Goal: Transaction & Acquisition: Purchase product/service

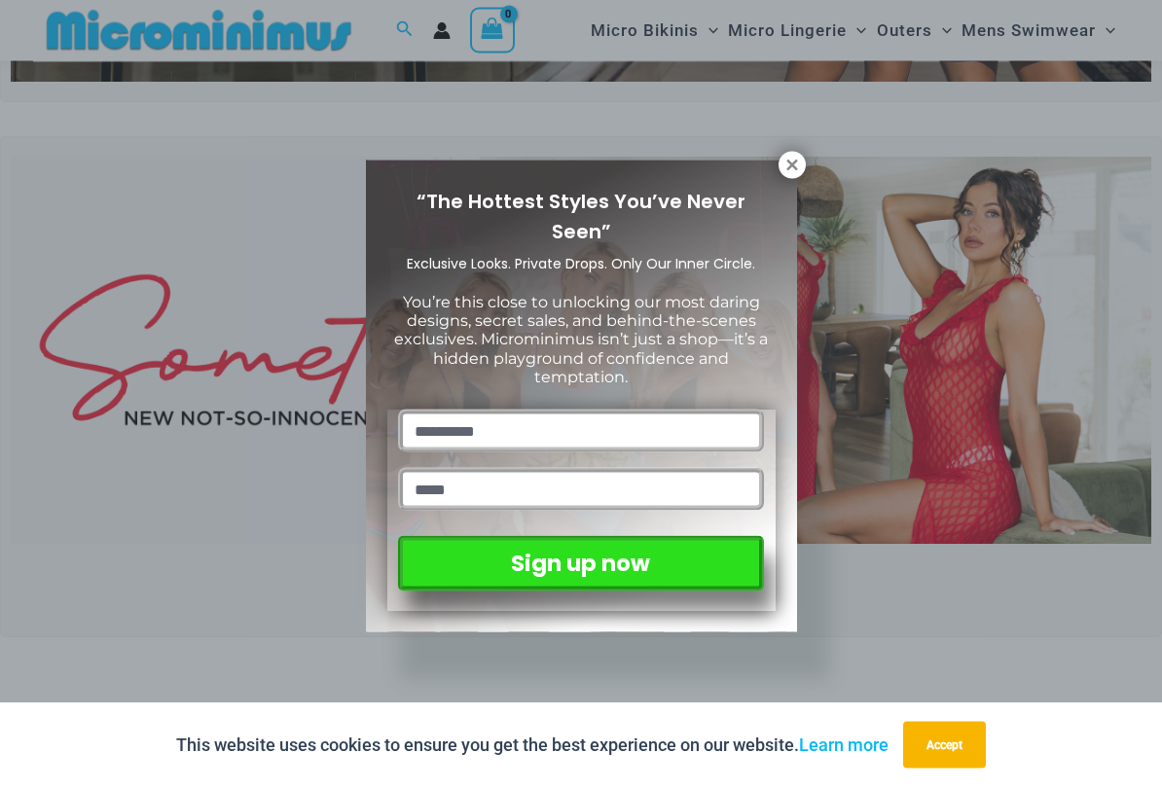
scroll to position [450, 0]
click at [794, 163] on icon at bounding box center [791, 165] width 11 height 11
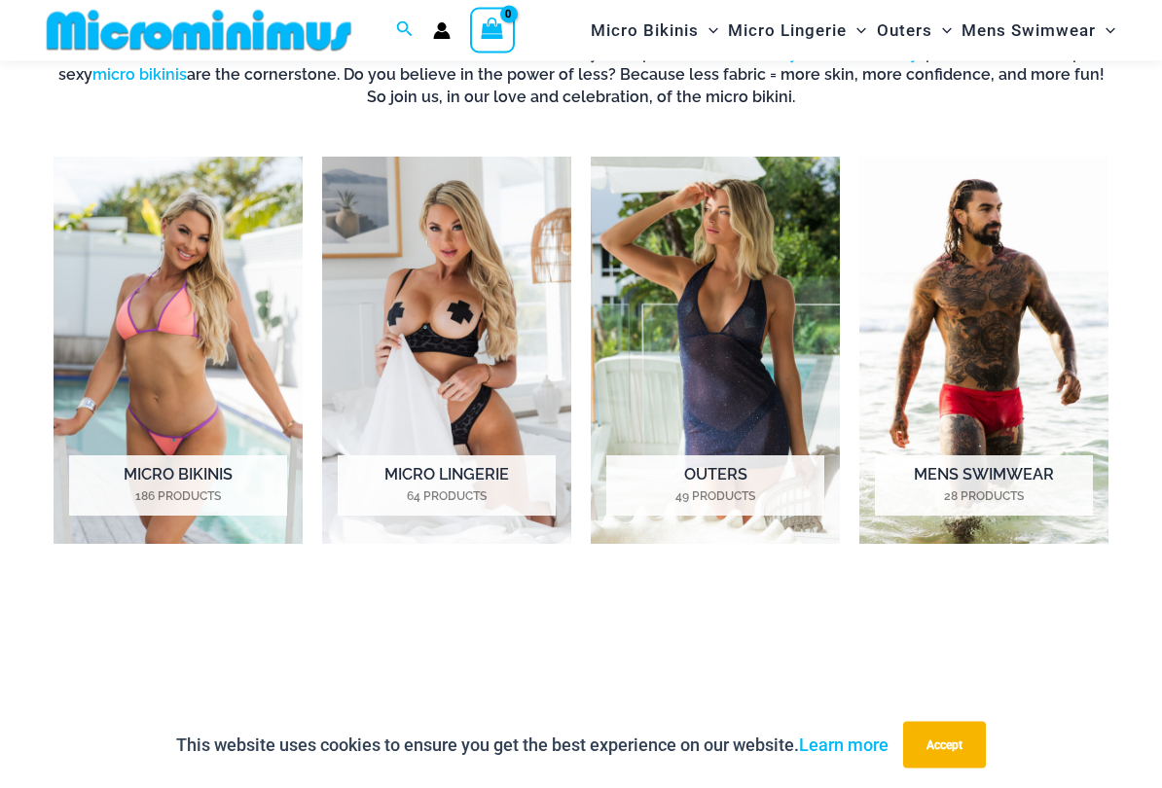
scroll to position [1246, 0]
click at [455, 314] on img "Visit product category Micro Lingerie" at bounding box center [446, 350] width 249 height 387
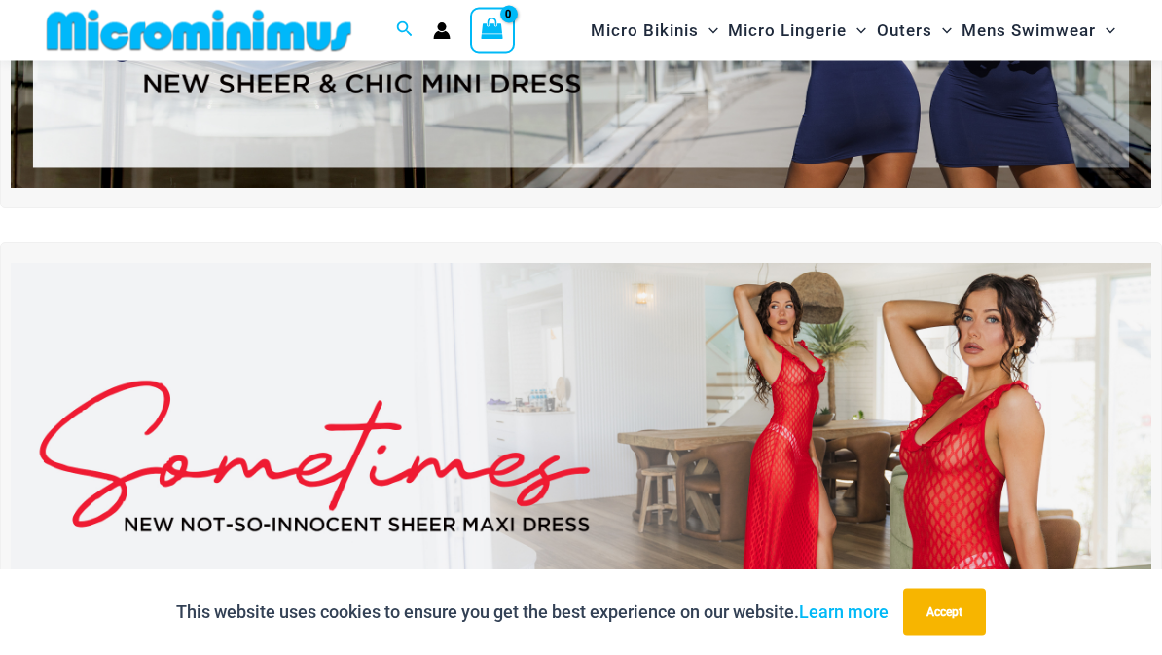
scroll to position [324, 0]
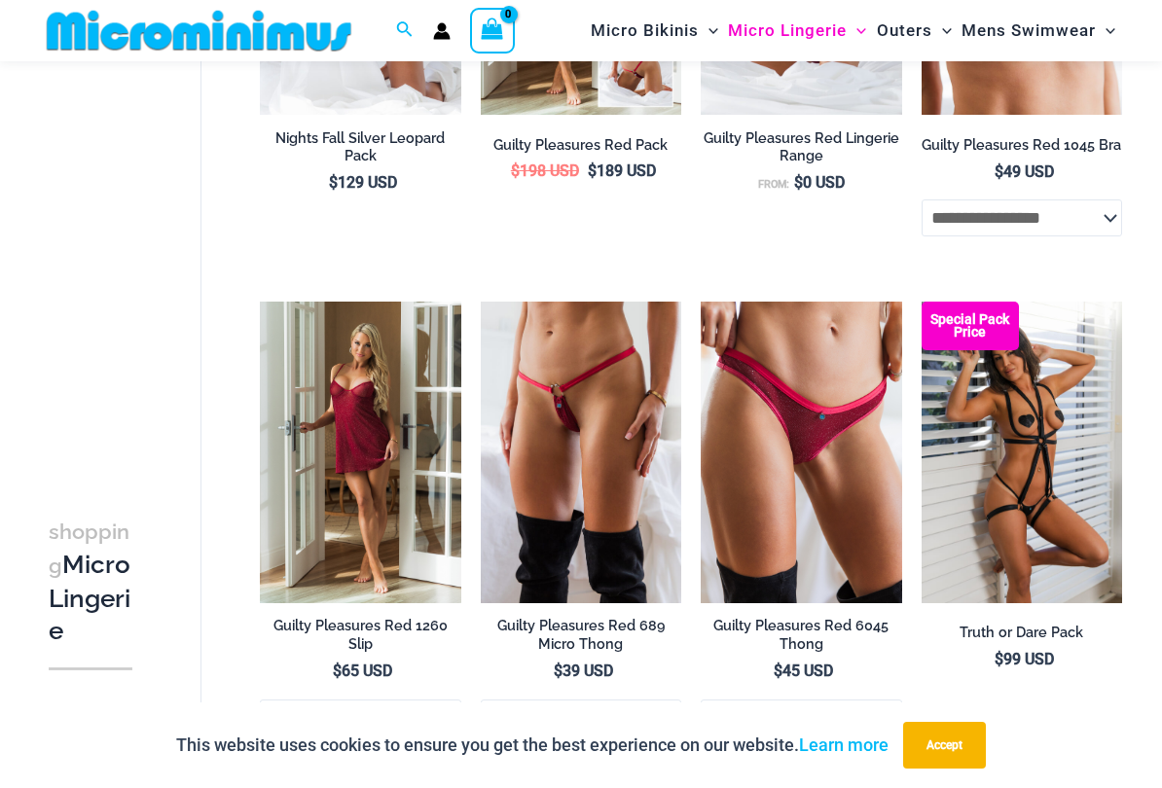
scroll to position [578, 0]
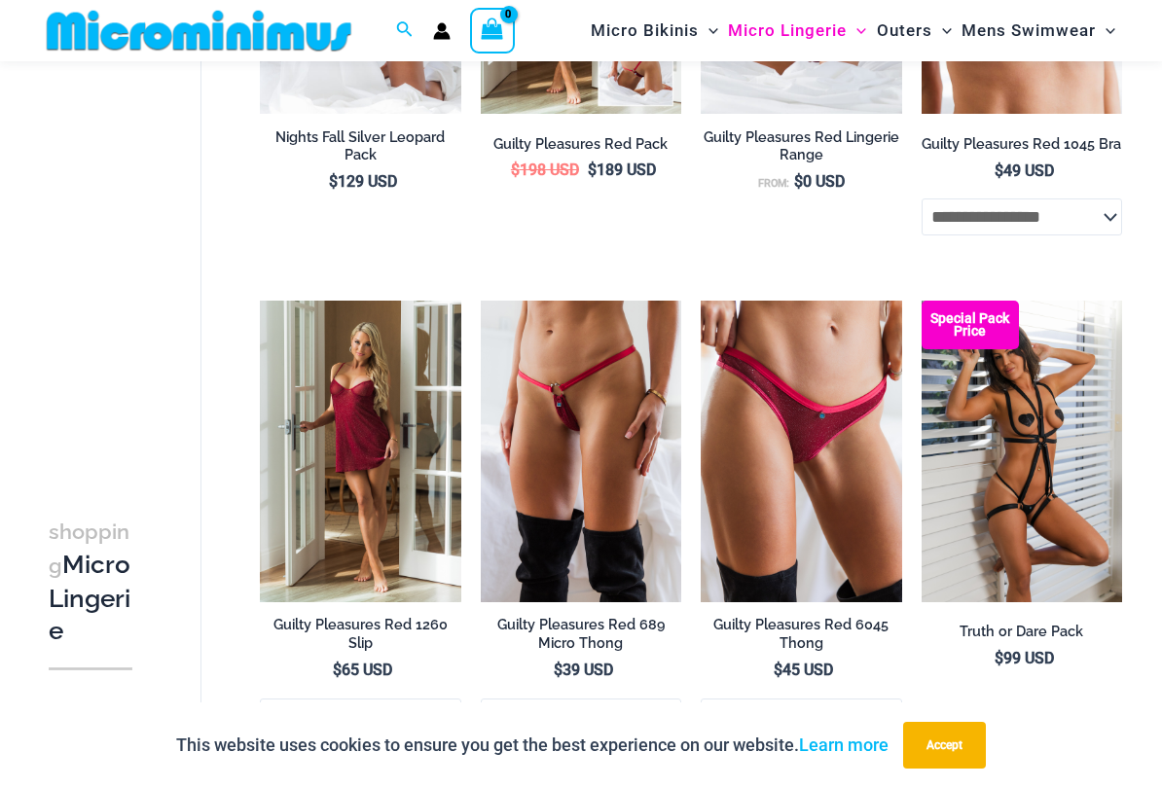
click at [481, 301] on img at bounding box center [481, 301] width 0 height 0
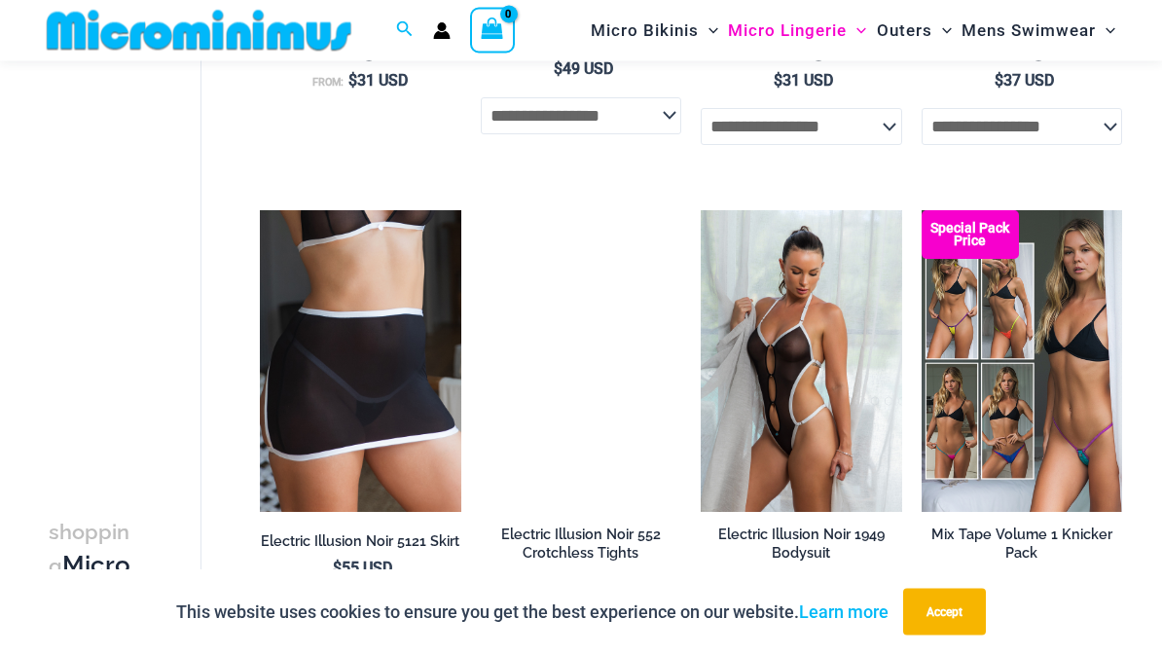
scroll to position [3094, 0]
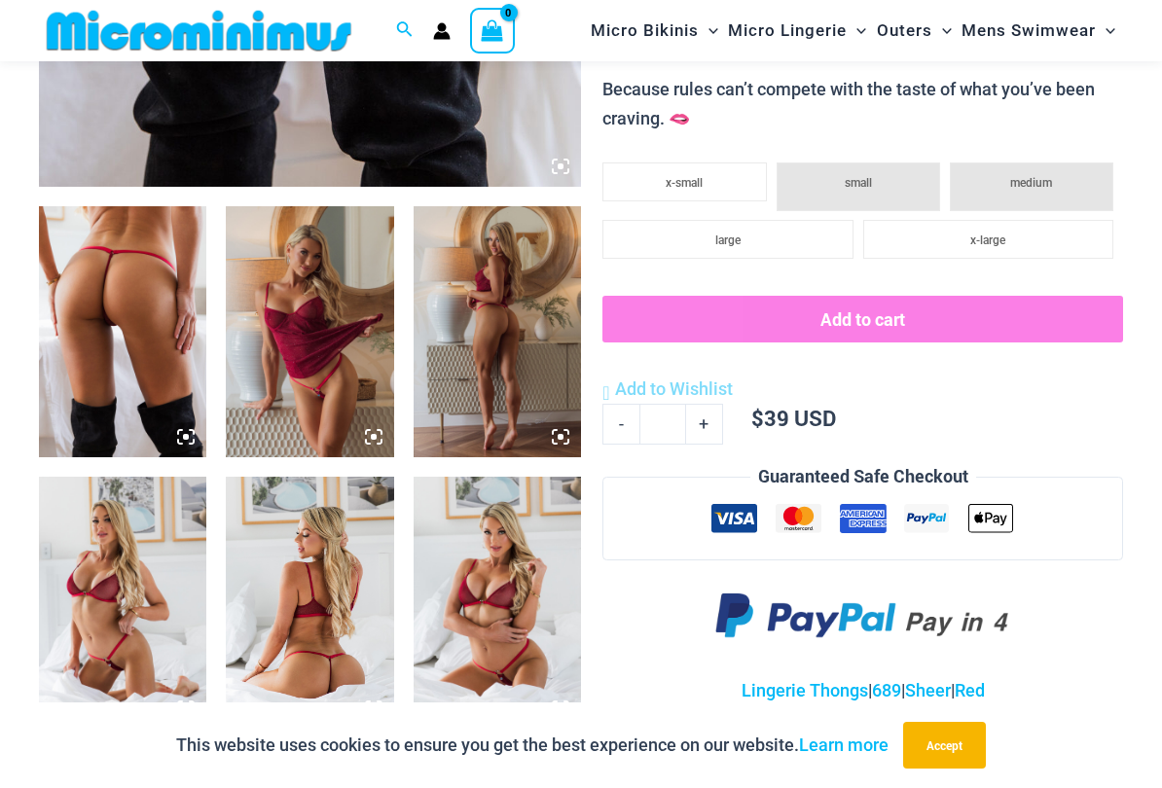
scroll to position [737, 0]
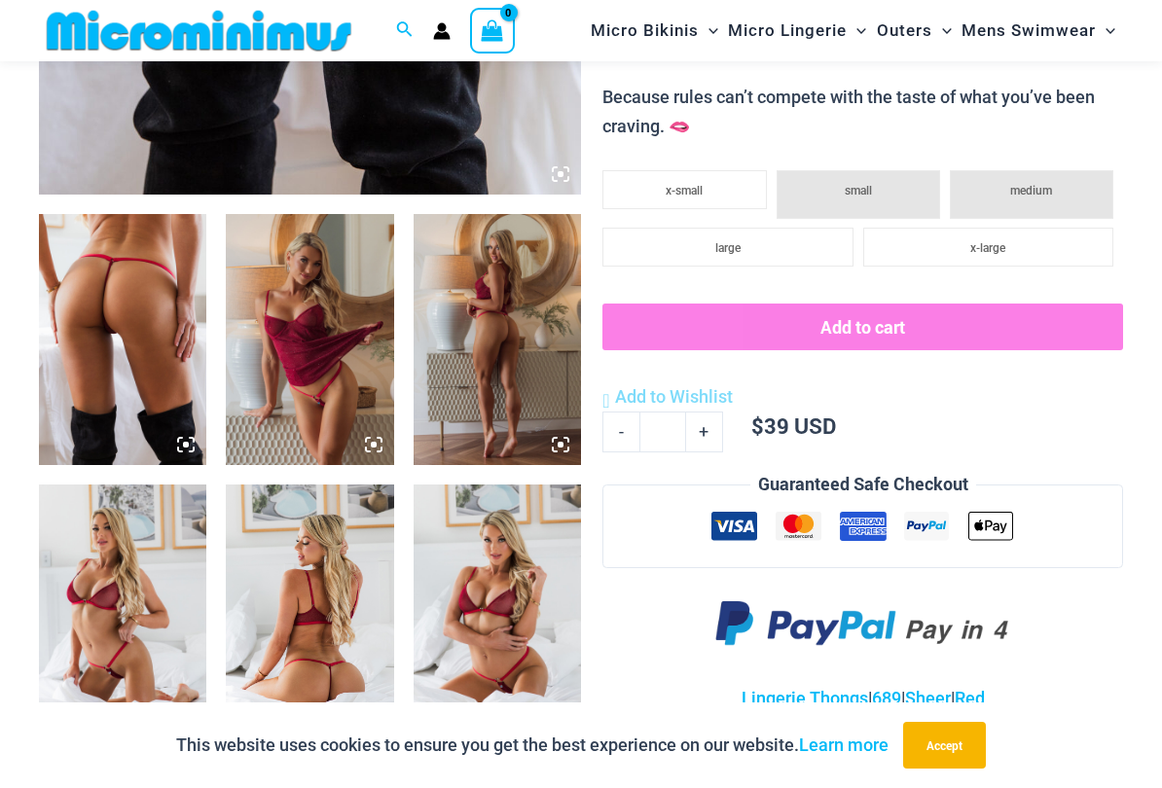
click at [116, 368] on img at bounding box center [122, 339] width 167 height 251
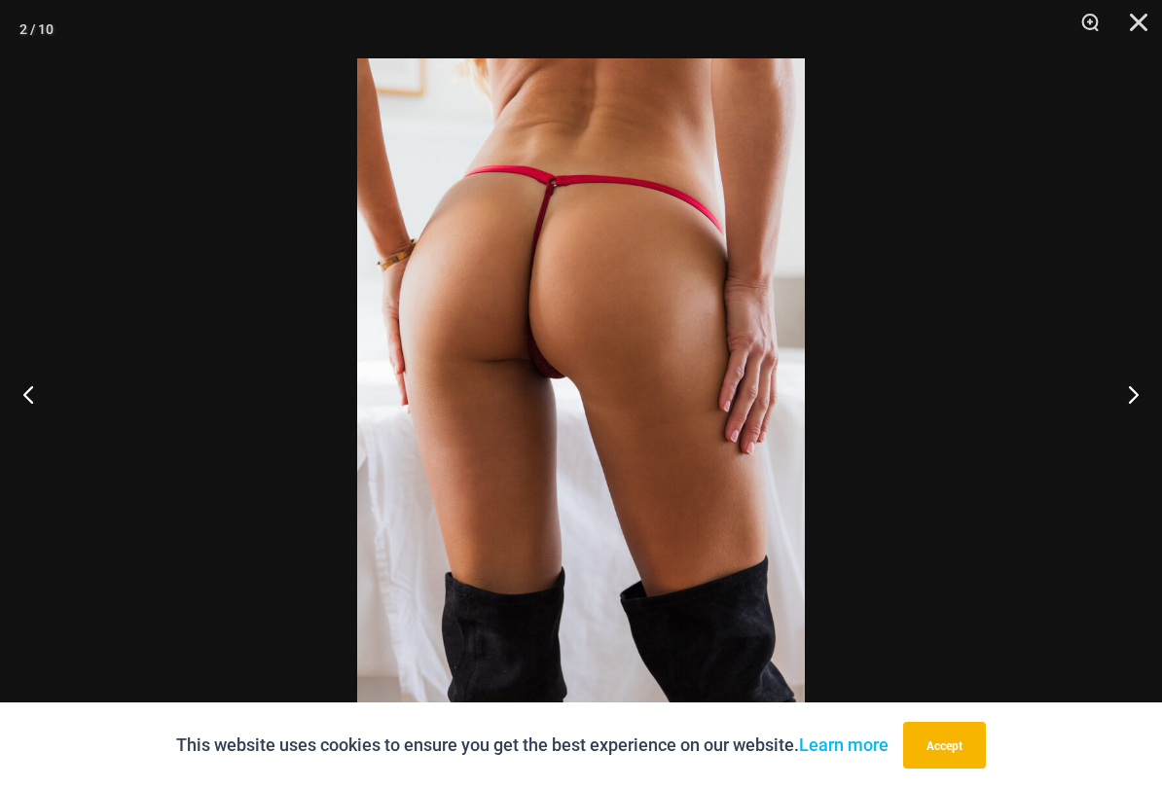
click at [41, 387] on button "Previous" at bounding box center [36, 393] width 73 height 97
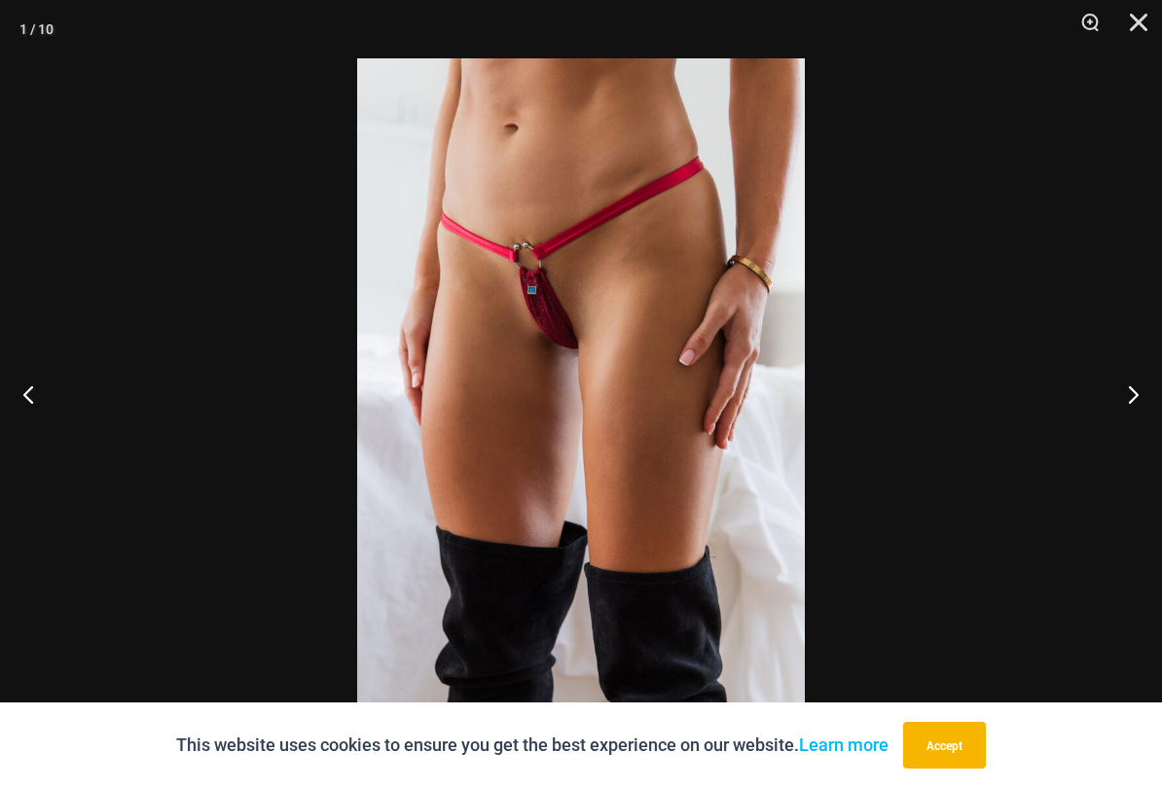
click at [1141, 381] on button "Next" at bounding box center [1125, 393] width 73 height 97
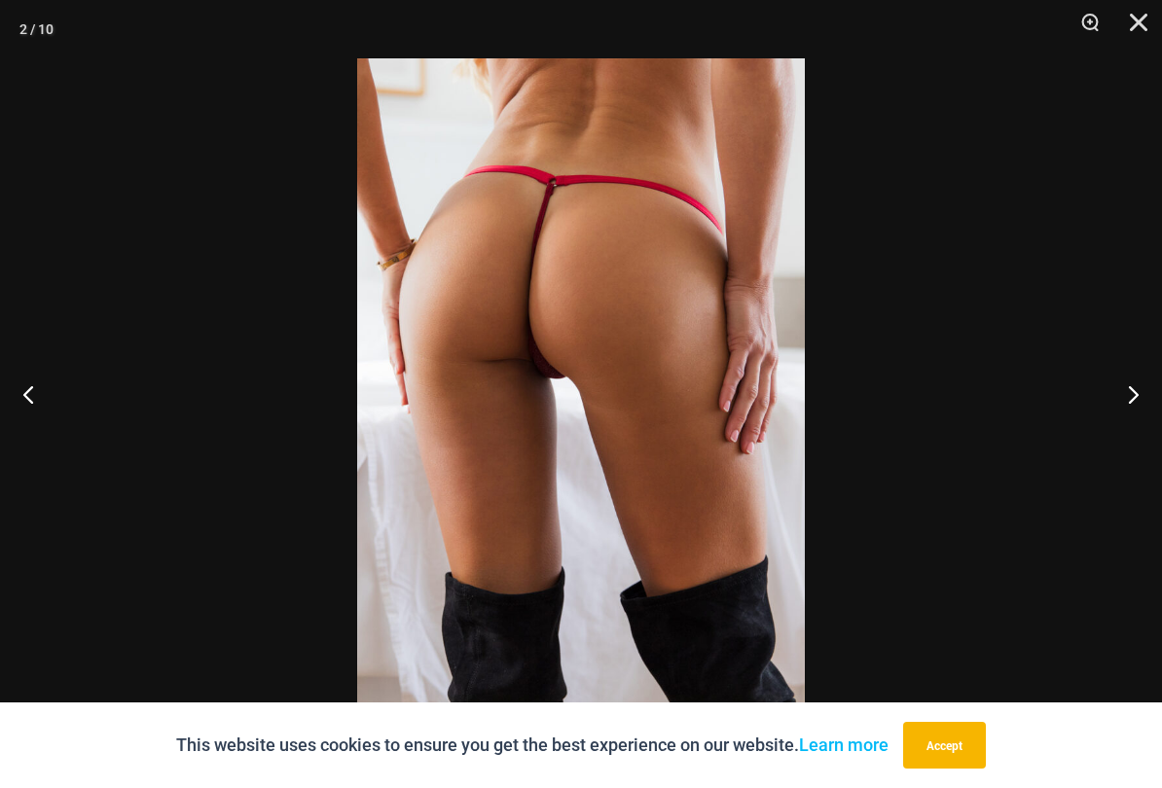
click at [1137, 387] on button "Next" at bounding box center [1125, 393] width 73 height 97
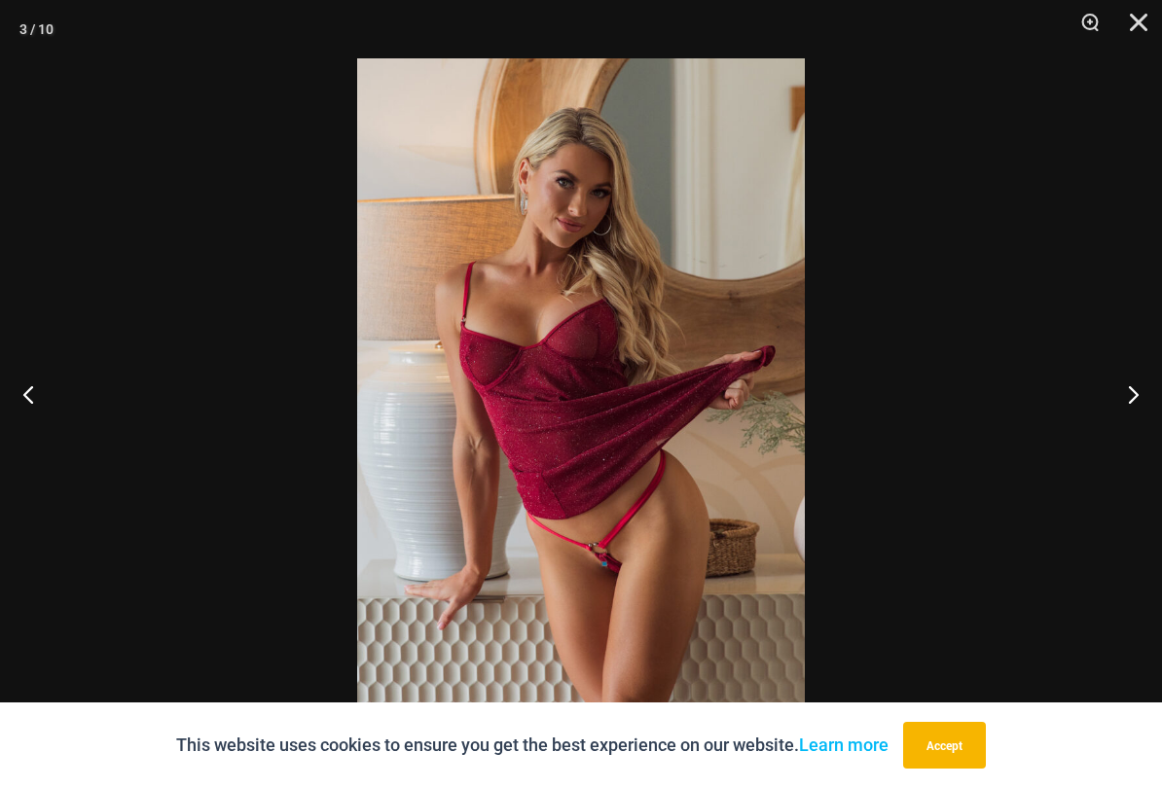
click at [1127, 391] on button "Next" at bounding box center [1125, 393] width 73 height 97
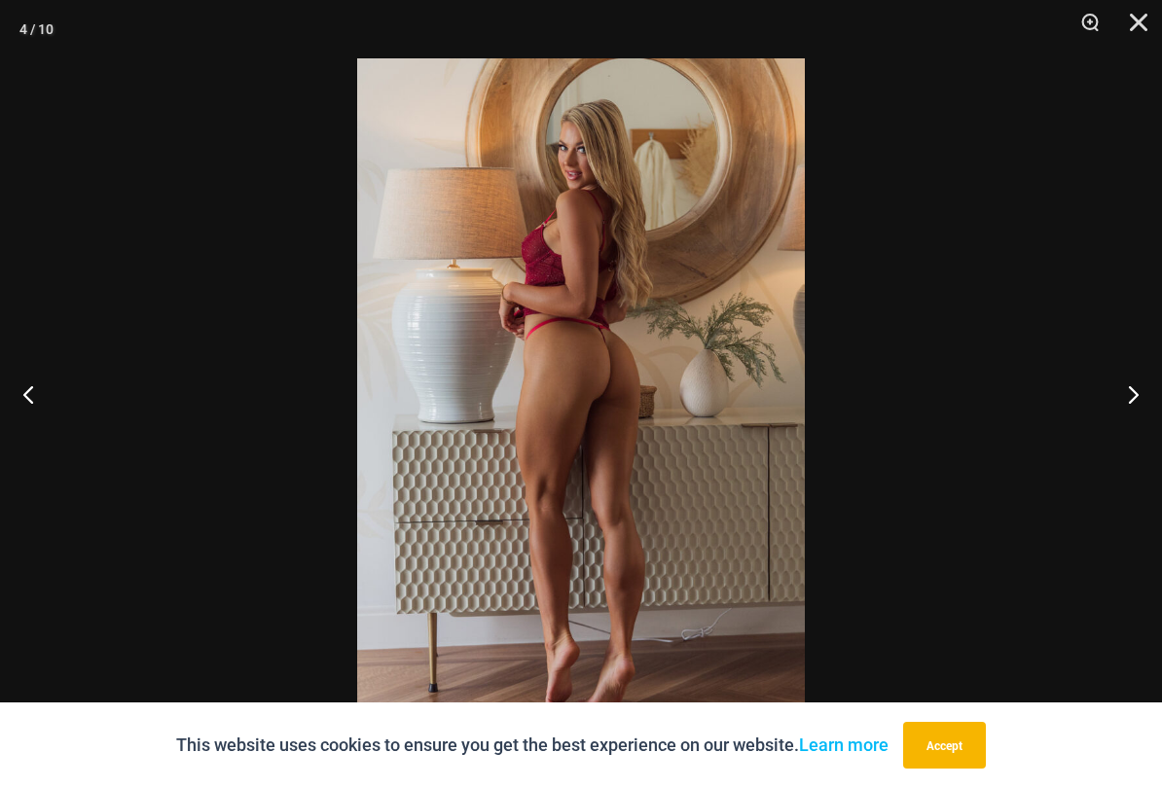
click at [1134, 384] on button "Next" at bounding box center [1125, 393] width 73 height 97
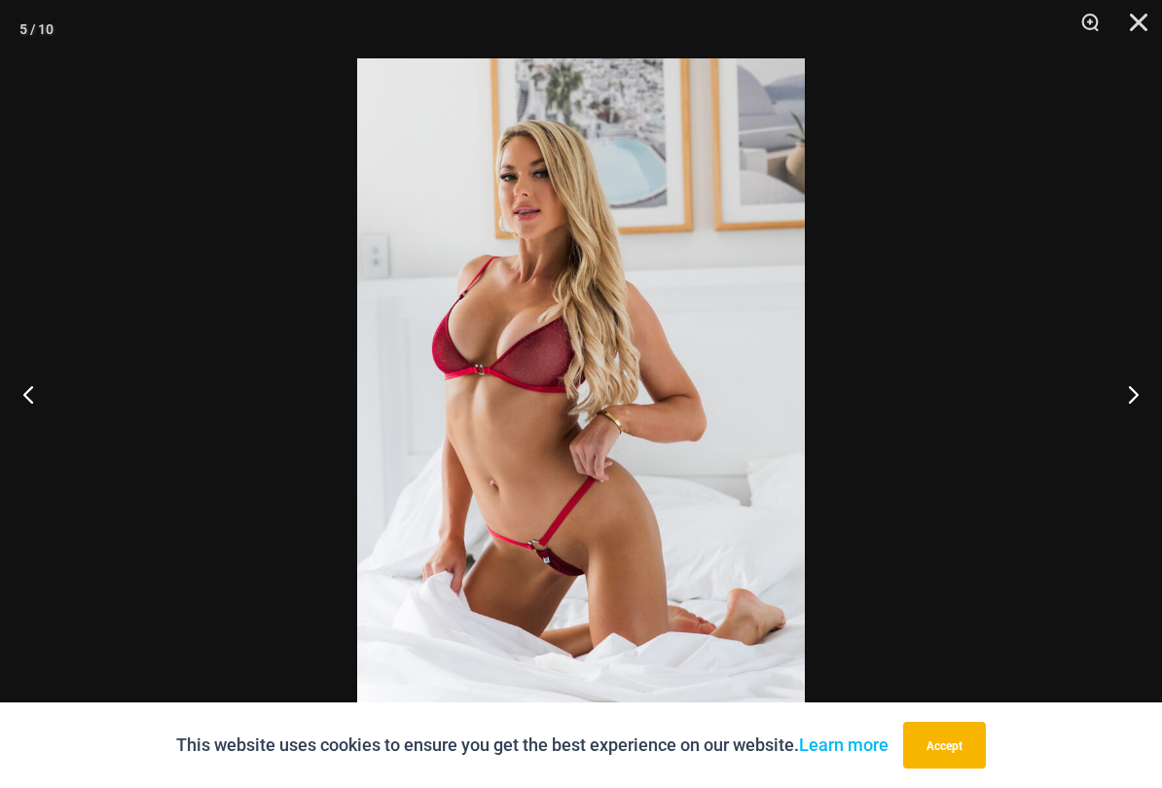
click at [1127, 401] on button "Next" at bounding box center [1125, 393] width 73 height 97
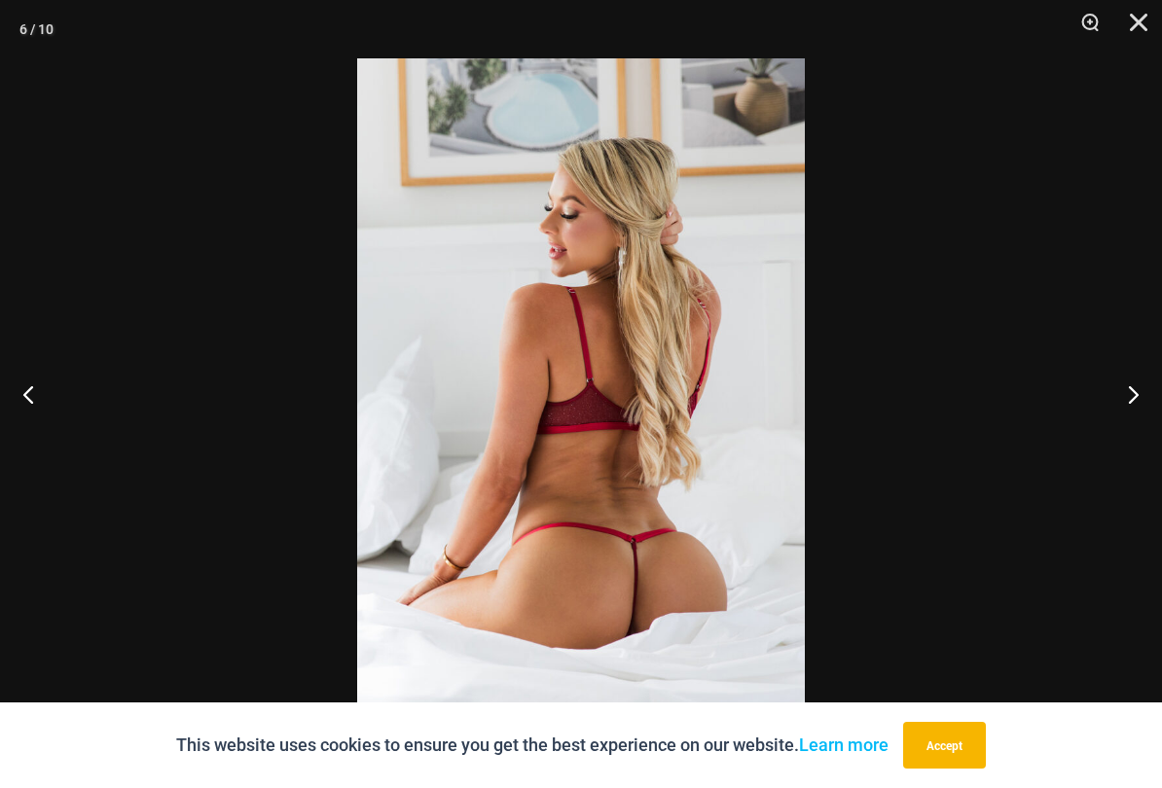
click at [1131, 399] on button "Next" at bounding box center [1125, 393] width 73 height 97
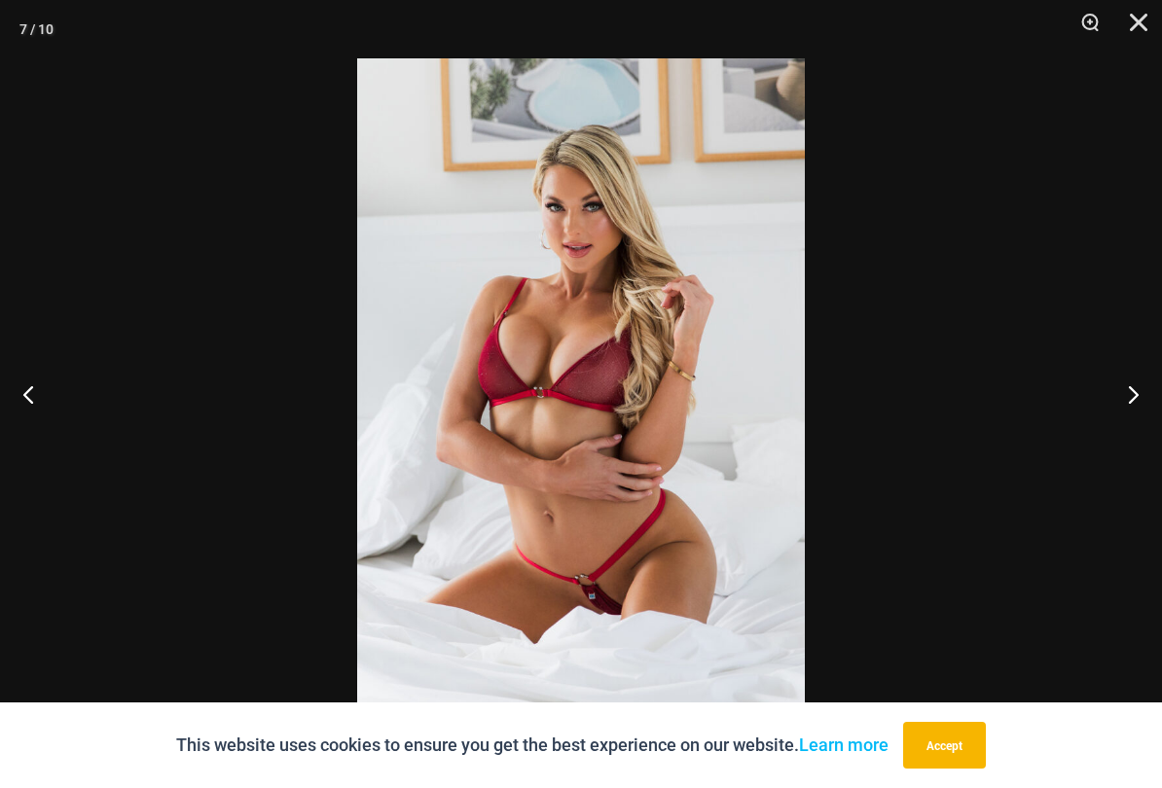
click at [1135, 399] on button "Next" at bounding box center [1125, 393] width 73 height 97
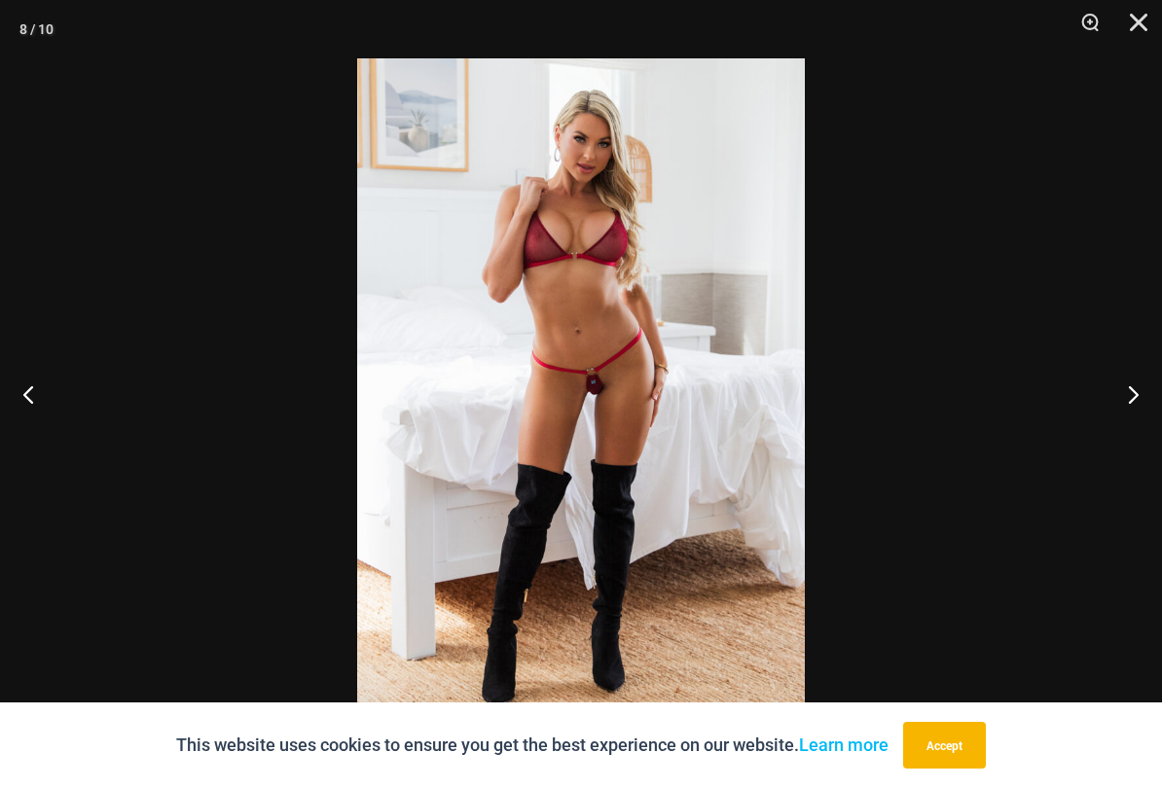
click at [1138, 393] on button "Next" at bounding box center [1125, 393] width 73 height 97
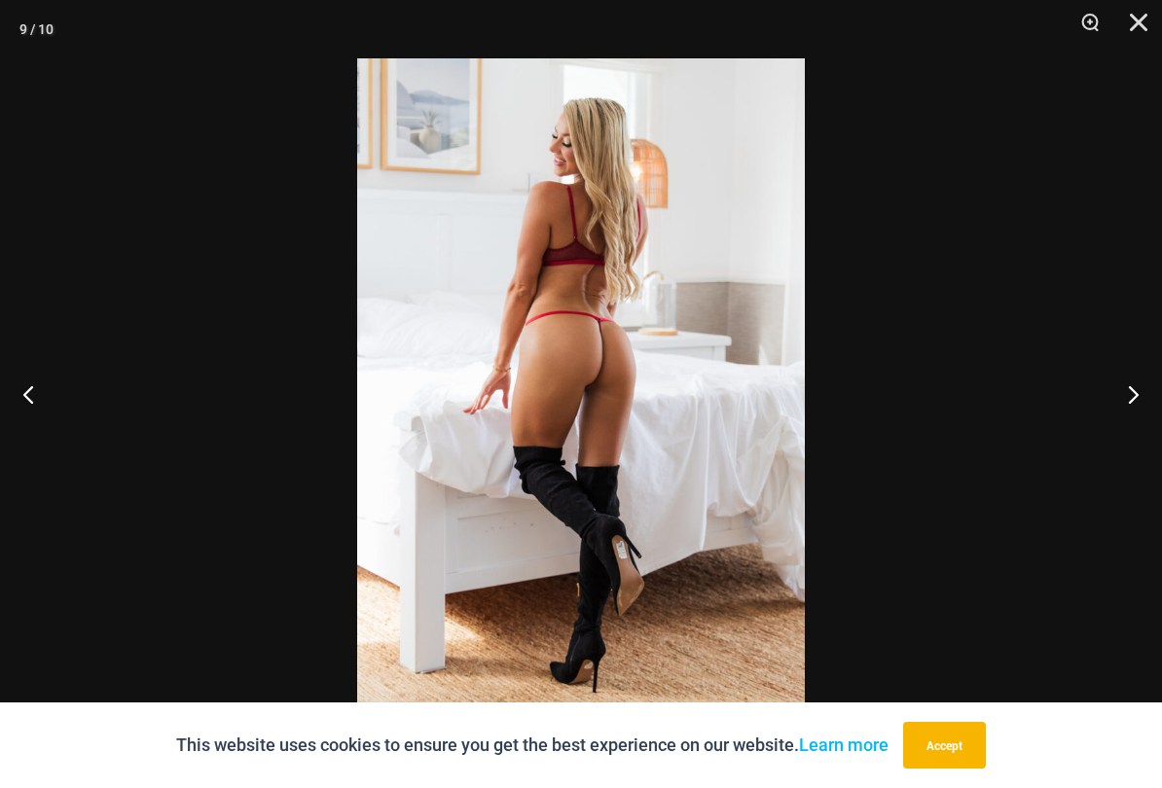
click at [1140, 387] on button "Next" at bounding box center [1125, 393] width 73 height 97
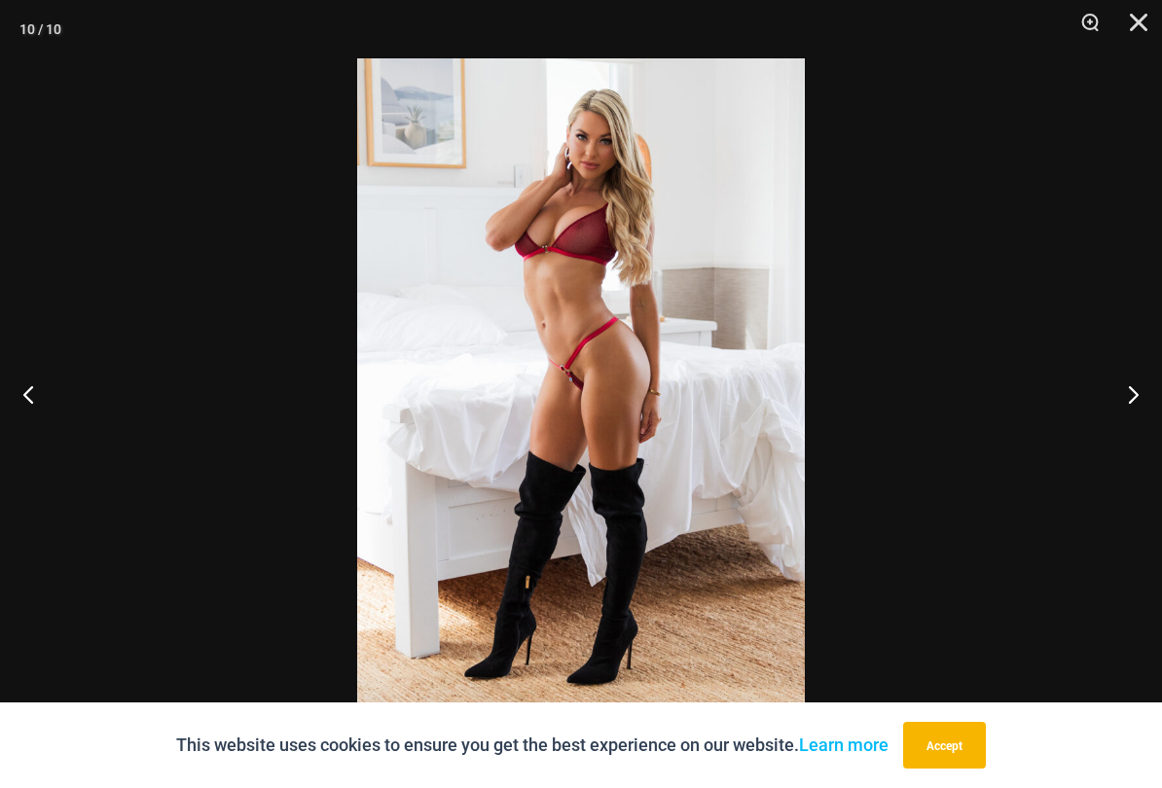
click at [1134, 21] on button "Close" at bounding box center [1131, 29] width 49 height 58
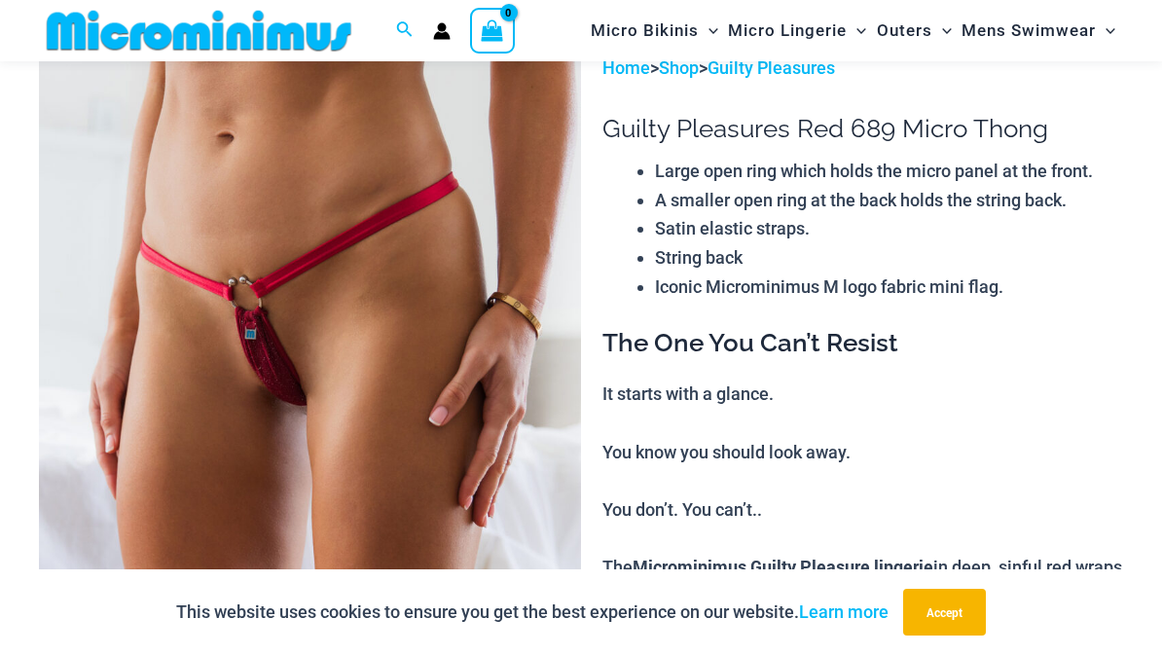
scroll to position [0, 0]
